Goal: Information Seeking & Learning: Learn about a topic

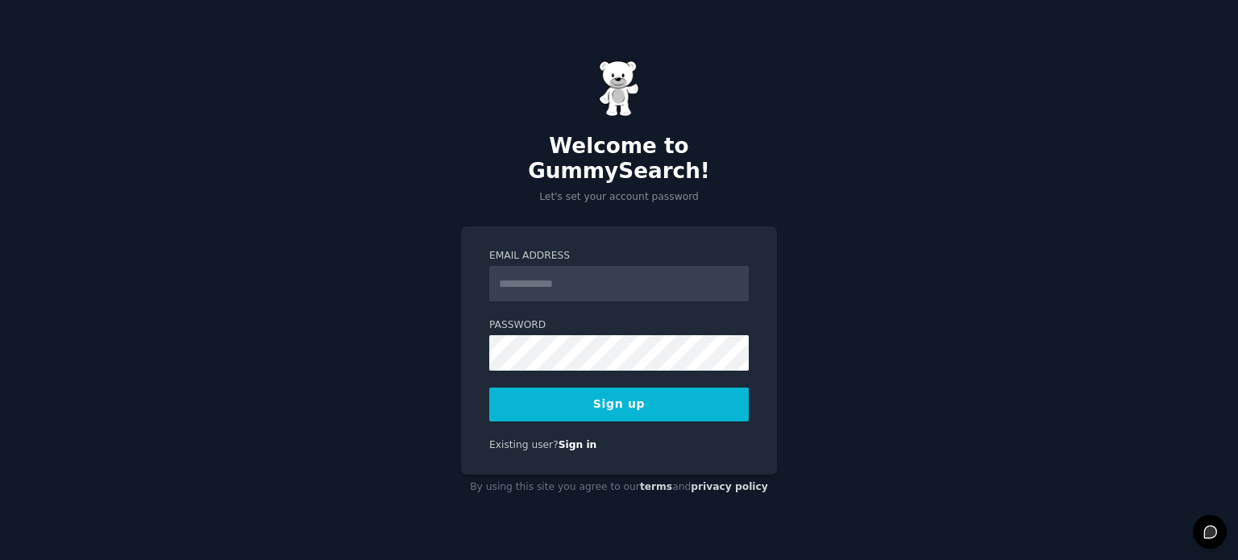
click at [608, 280] on input "Email Address" at bounding box center [618, 283] width 259 height 35
click at [691, 394] on button "Sign up" at bounding box center [618, 405] width 259 height 34
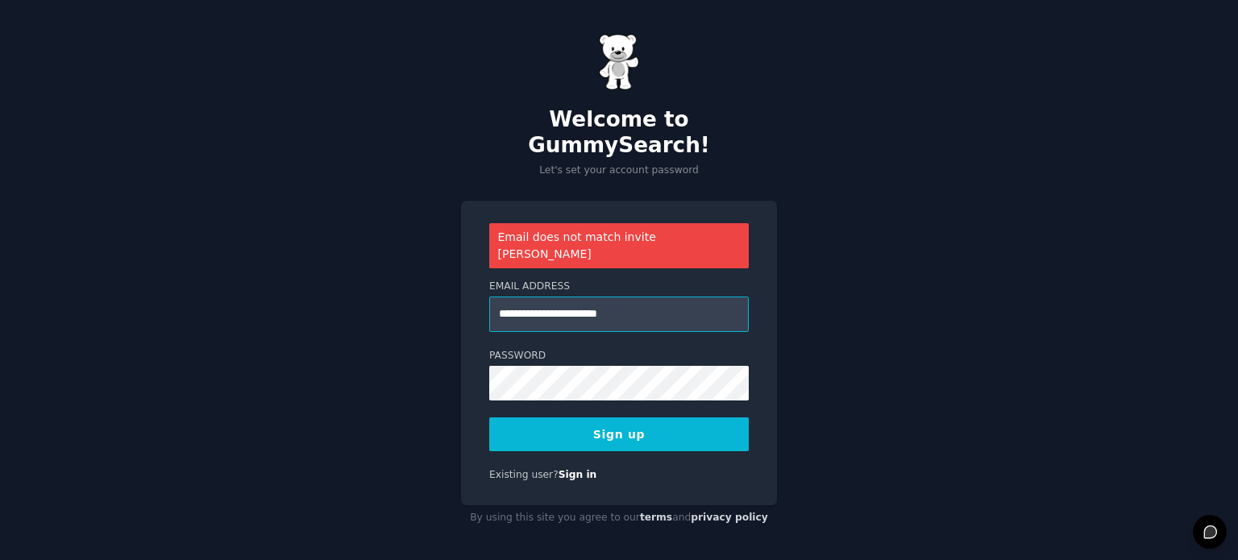
click at [514, 297] on input "**********" at bounding box center [618, 314] width 259 height 35
type input "**********"
click at [607, 417] on button "Sign up" at bounding box center [618, 434] width 259 height 34
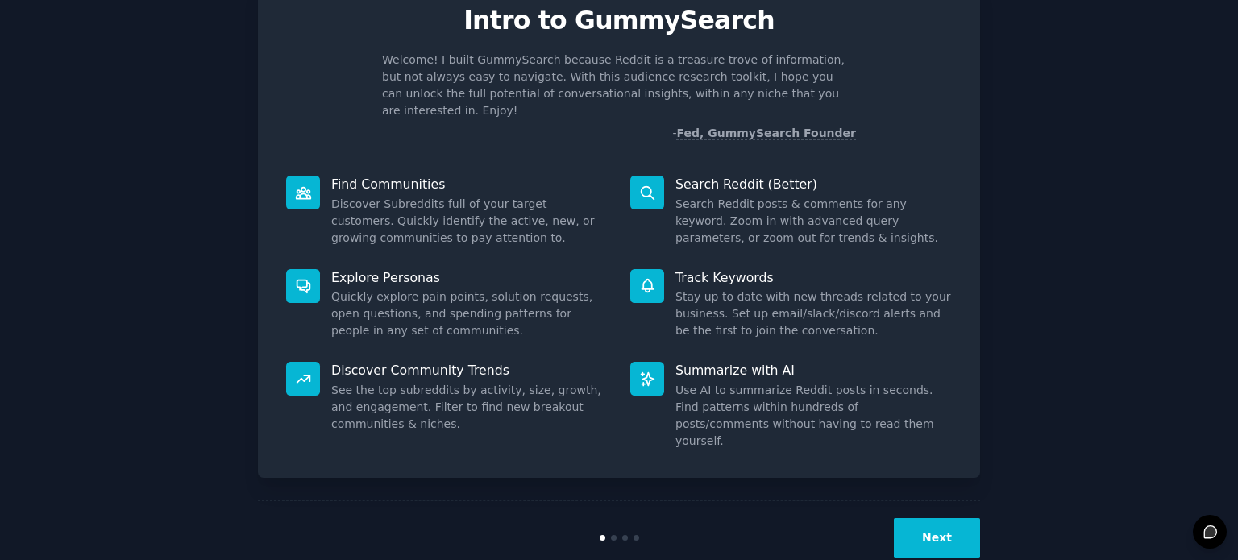
scroll to position [70, 0]
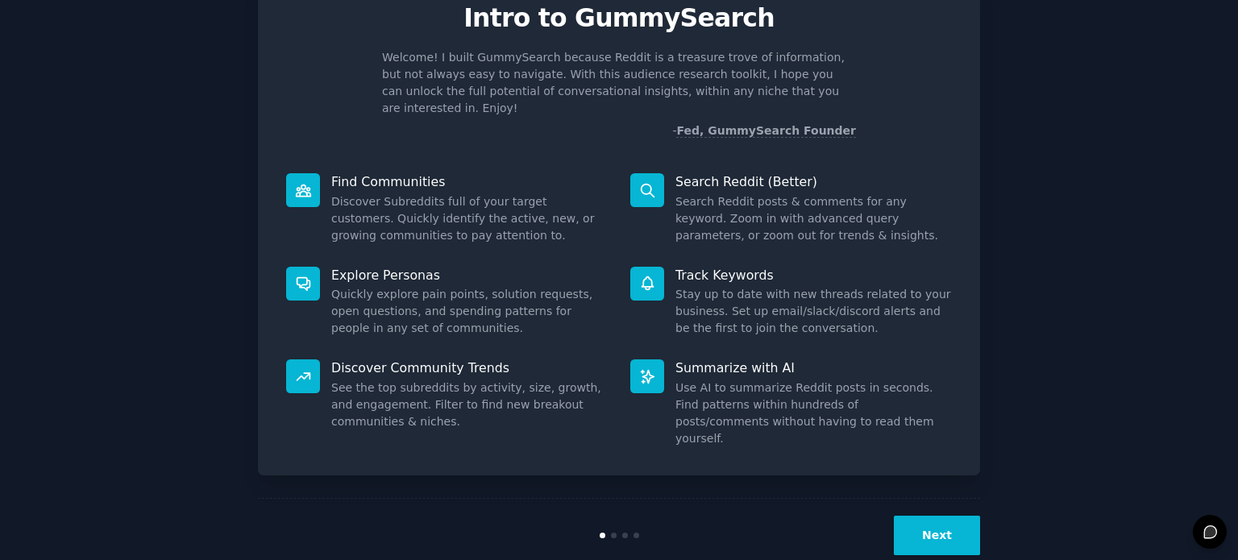
click at [954, 516] on button "Next" at bounding box center [937, 535] width 86 height 39
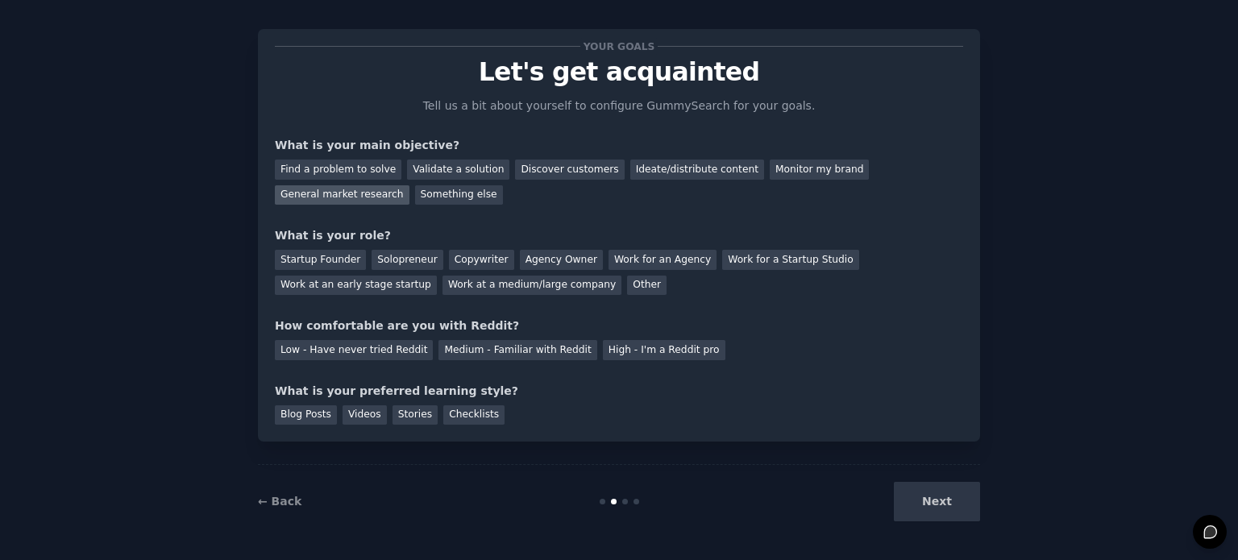
click at [409, 185] on div "General market research" at bounding box center [342, 195] width 135 height 20
click at [390, 251] on div "Solopreneur" at bounding box center [406, 260] width 71 height 20
click at [510, 344] on div "Medium - Familiar with Reddit" at bounding box center [517, 350] width 158 height 20
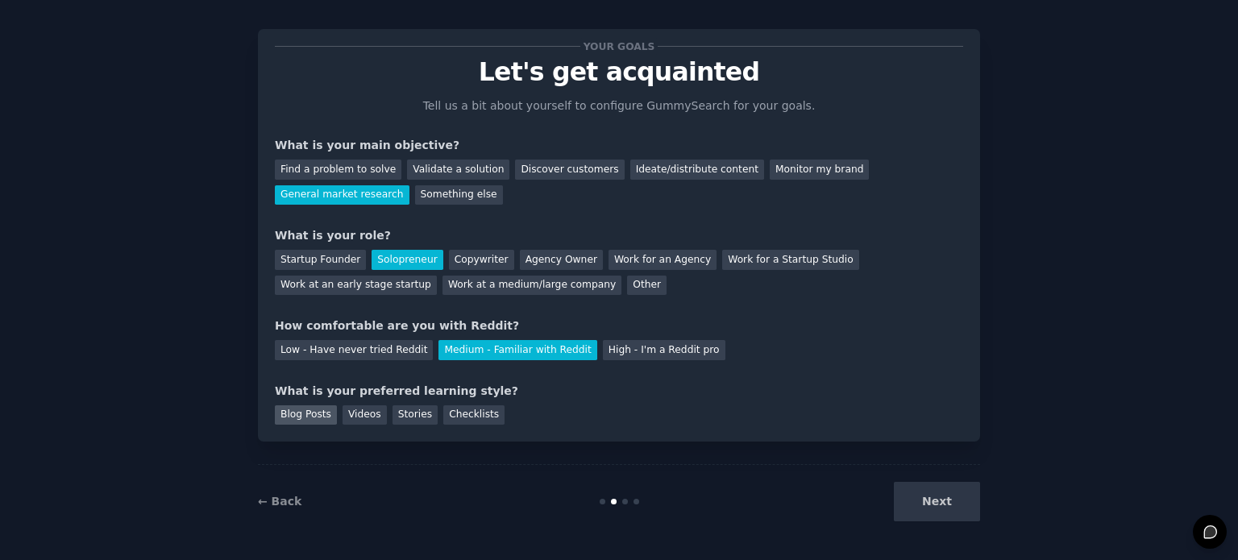
click at [306, 410] on div "Blog Posts" at bounding box center [306, 415] width 62 height 20
click at [951, 508] on button "Next" at bounding box center [937, 501] width 86 height 39
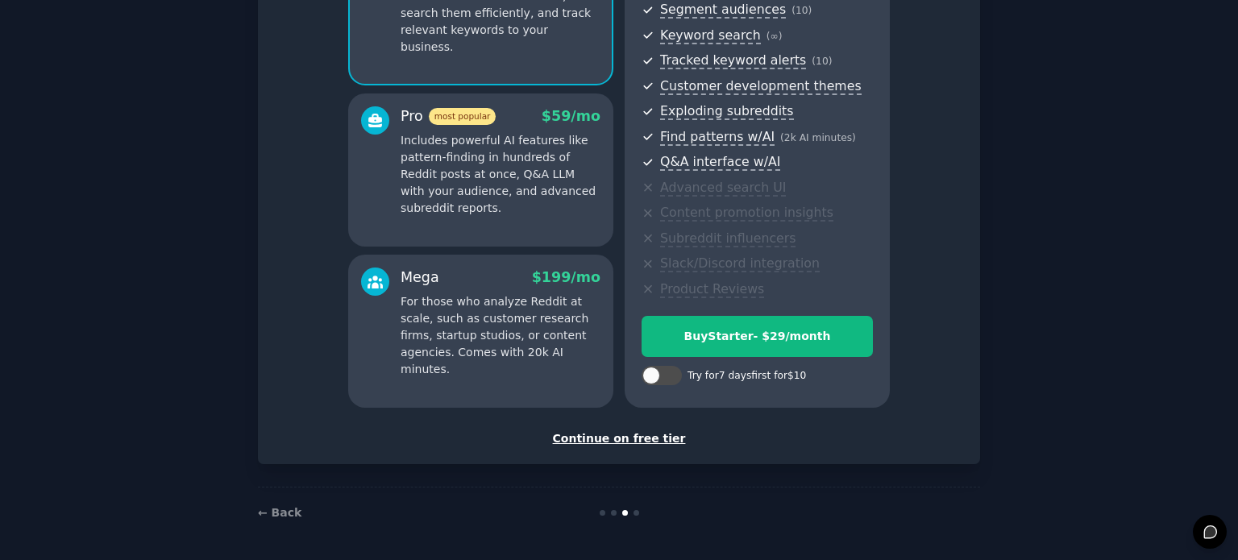
scroll to position [211, 0]
click at [641, 443] on div "Continue on free tier" at bounding box center [619, 439] width 688 height 17
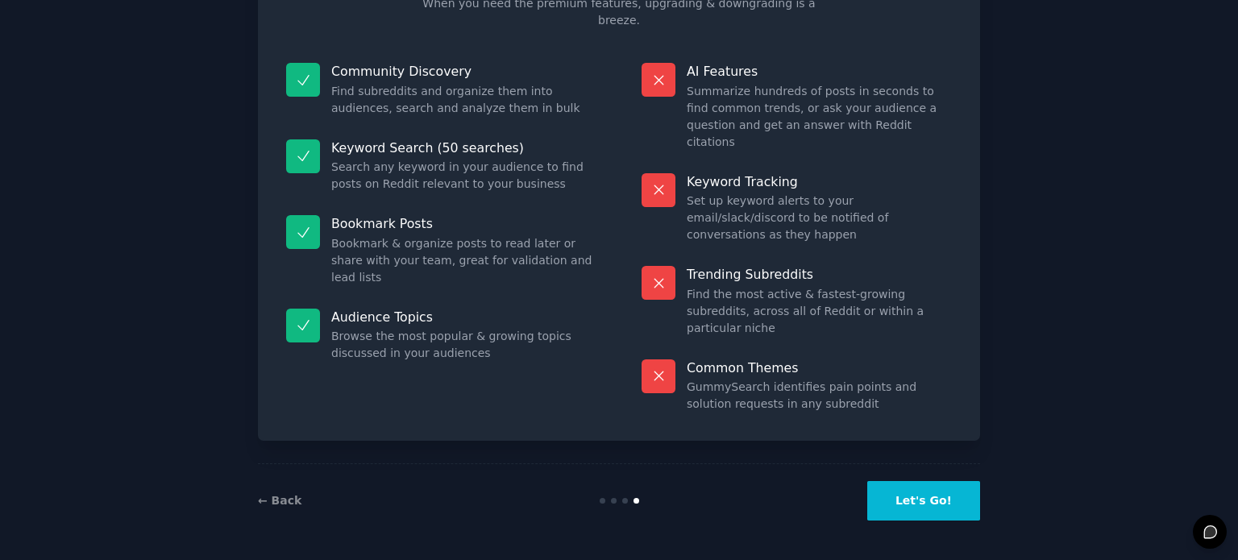
scroll to position [67, 0]
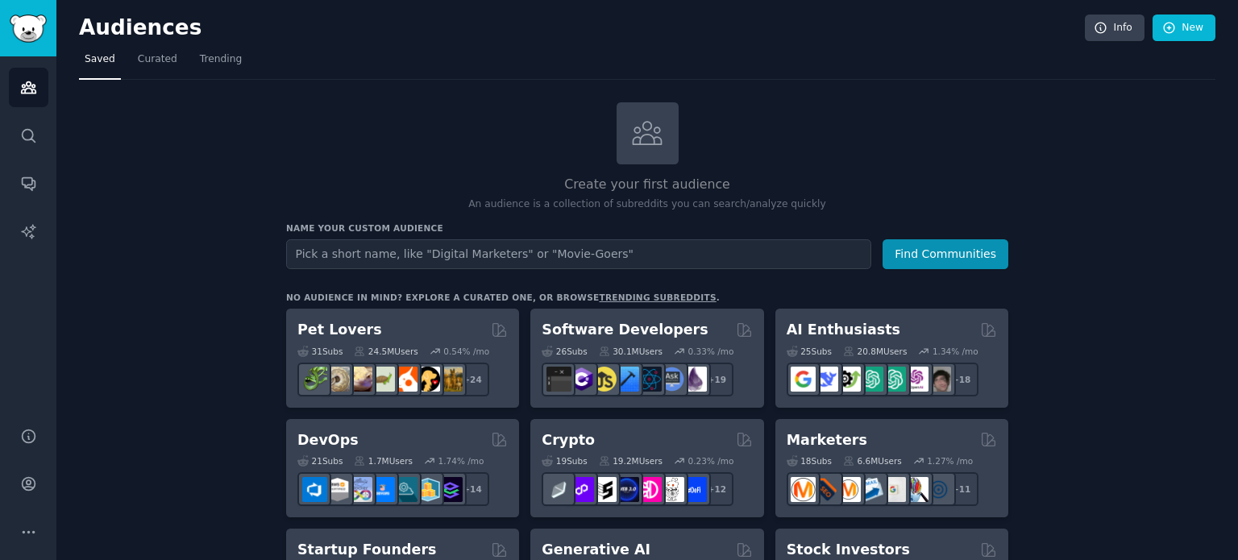
click at [489, 157] on div "Create your first audience An audience is a collection of subreddits you can se…" at bounding box center [647, 157] width 722 height 110
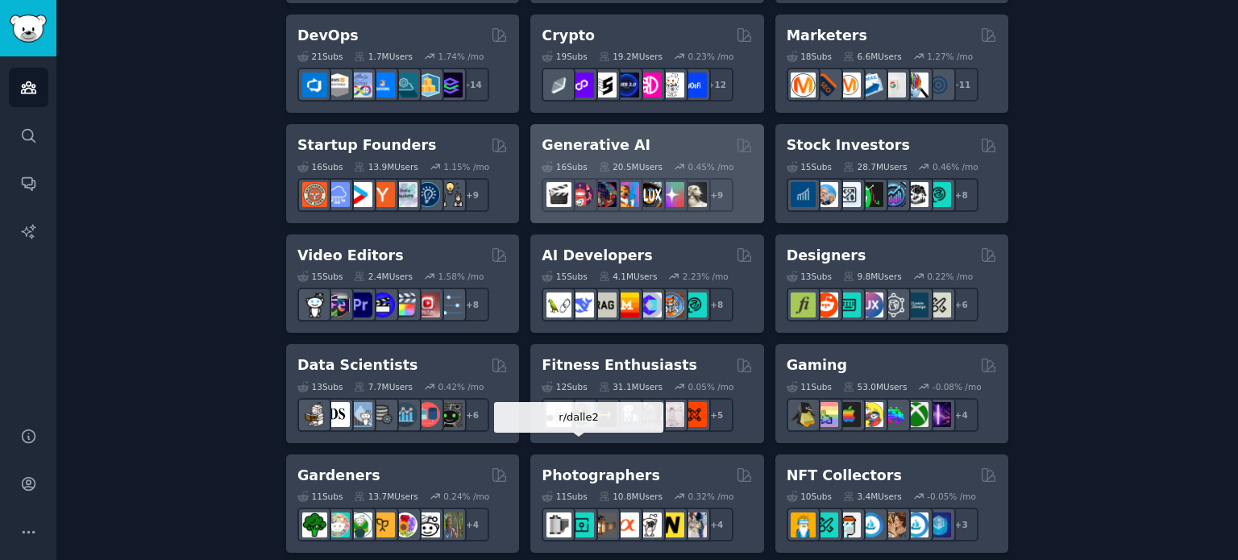
scroll to position [447, 0]
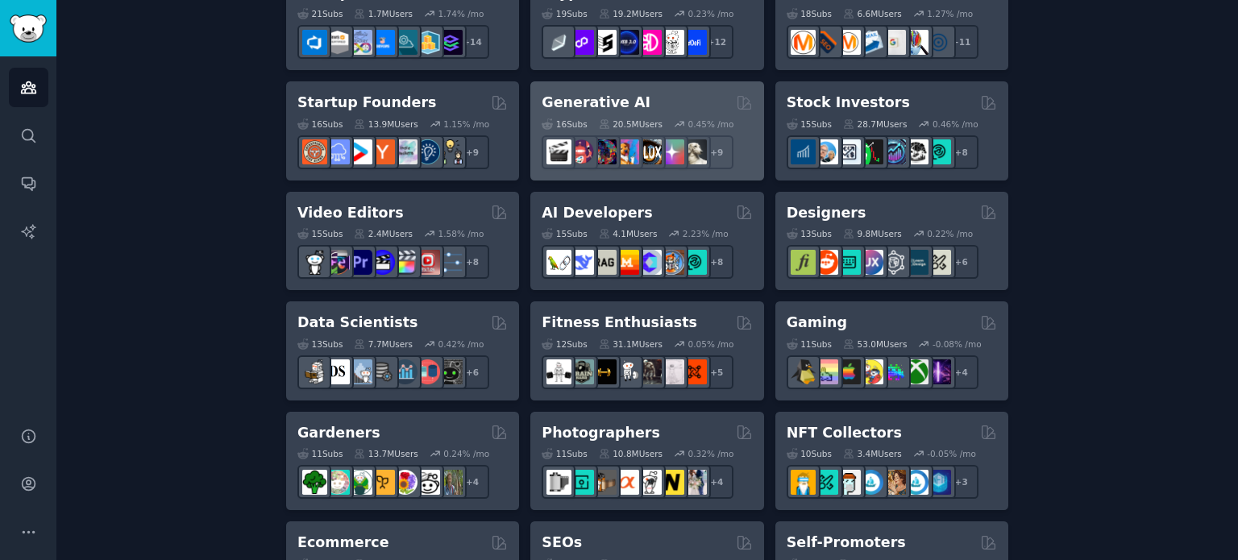
click at [625, 114] on div "16 Sub s 20.5M Users 0.45 % /mo r/sdforall + 9" at bounding box center [646, 141] width 210 height 56
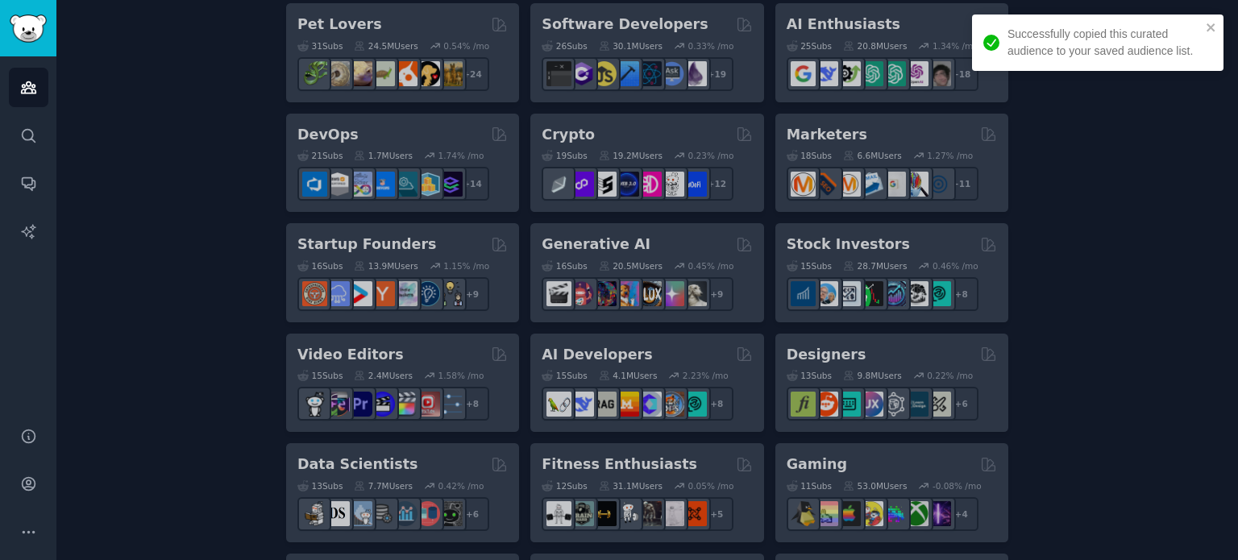
scroll to position [143, 0]
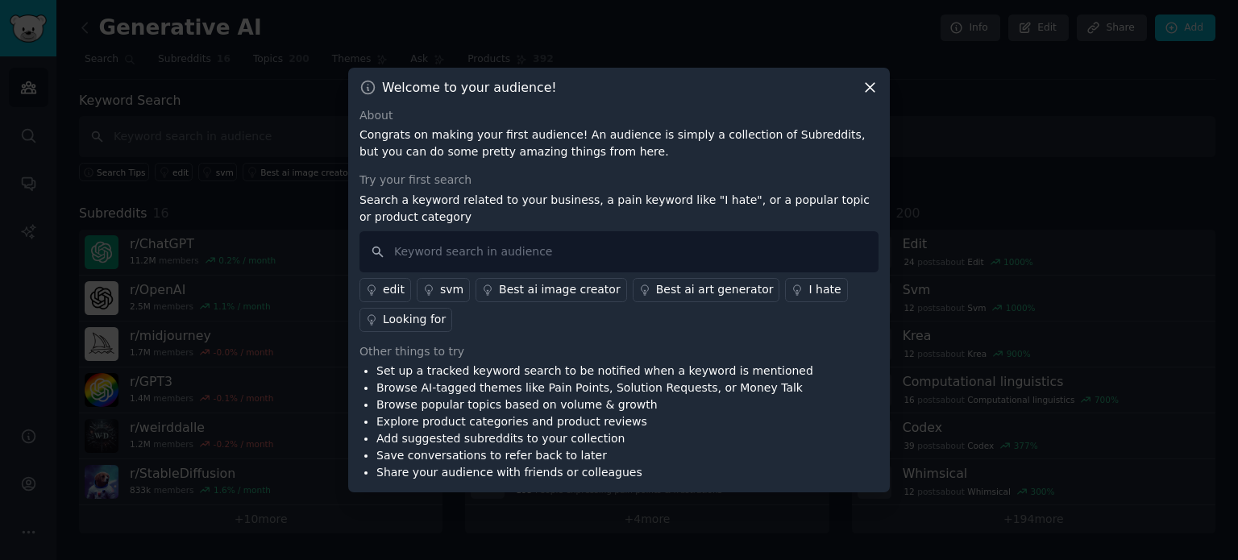
click at [808, 281] on div "I hate" at bounding box center [824, 289] width 32 height 17
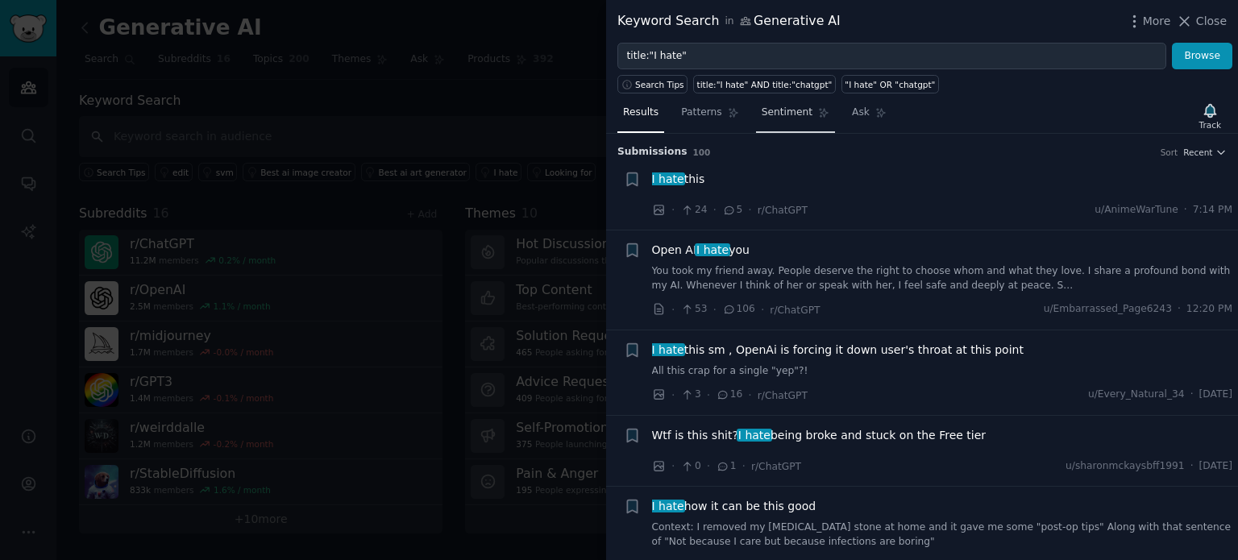
click at [774, 115] on span "Sentiment" at bounding box center [786, 113] width 51 height 15
